Goal: Navigation & Orientation: Find specific page/section

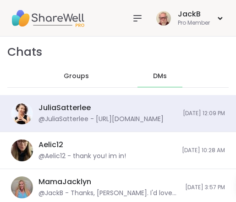
scroll to position [408, 0]
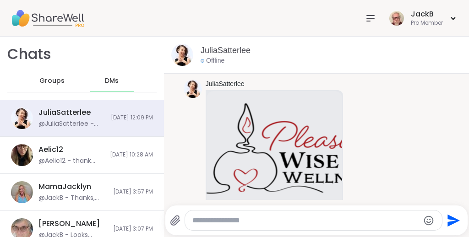
click at [368, 17] on icon at bounding box center [370, 18] width 11 height 11
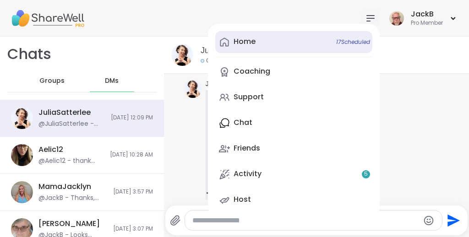
click at [246, 44] on div "Home 17 Scheduled" at bounding box center [245, 42] width 22 height 10
